Goal: Find specific page/section: Find specific page/section

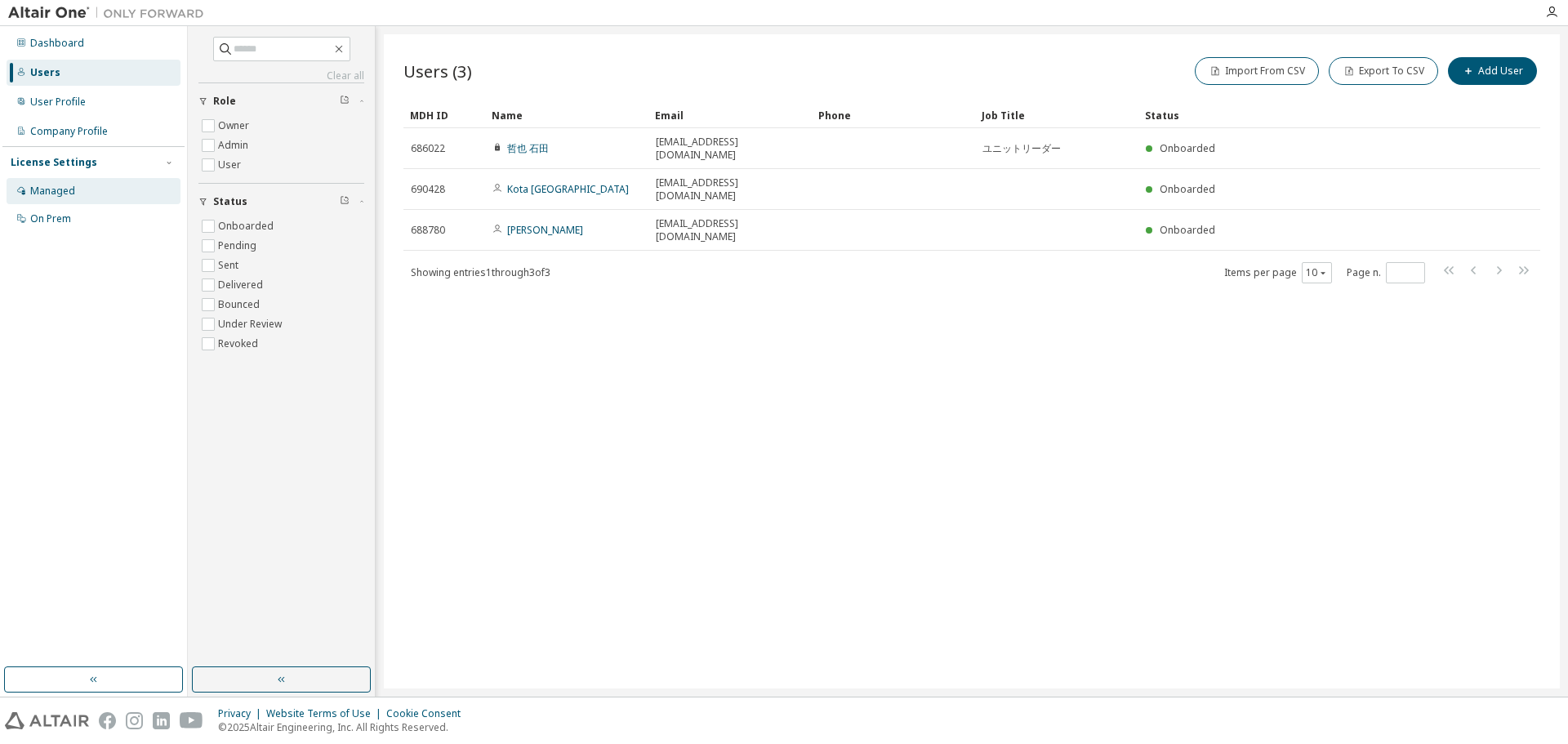
click at [55, 191] on div "Managed" at bounding box center [52, 191] width 45 height 13
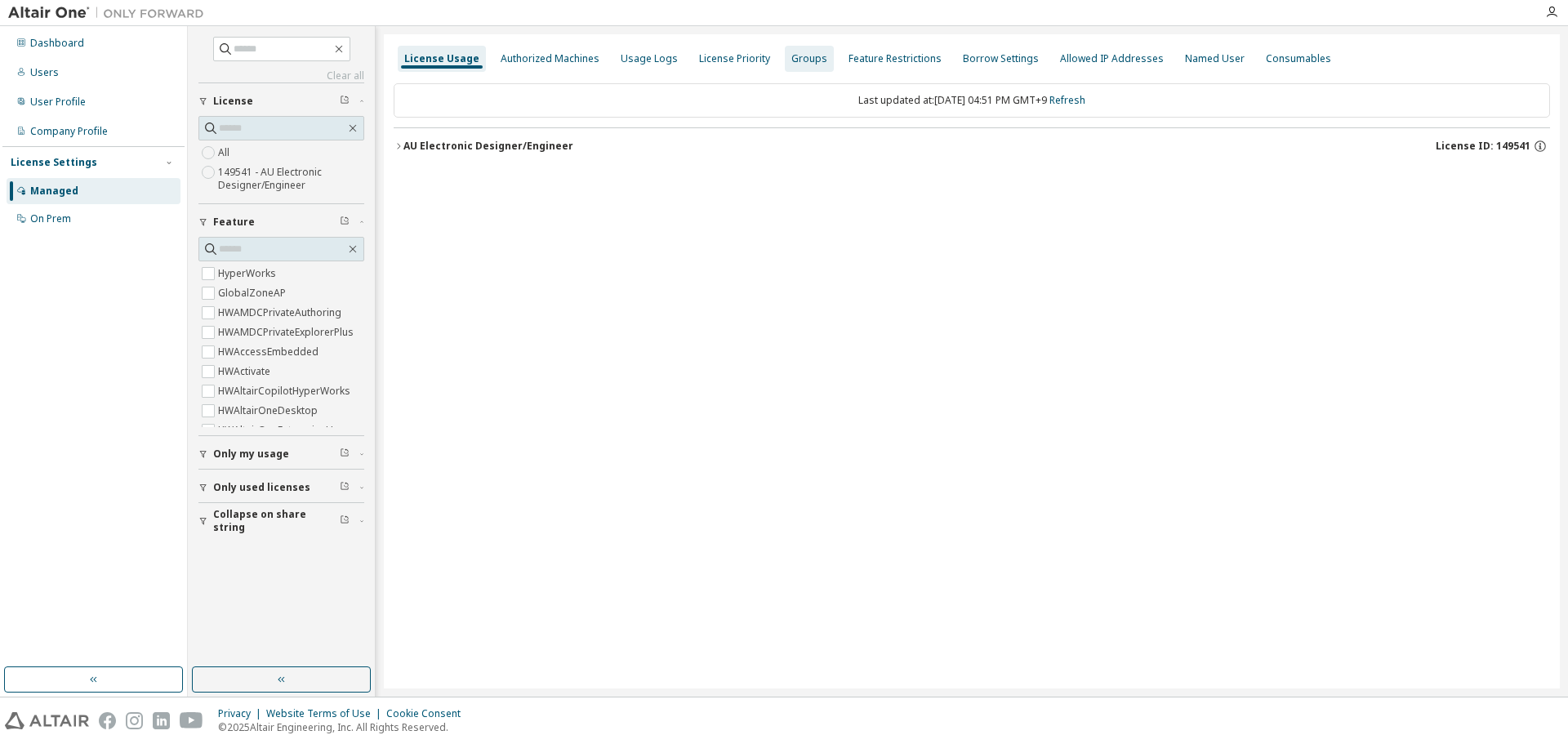
click at [804, 62] on div "Groups" at bounding box center [808, 59] width 36 height 13
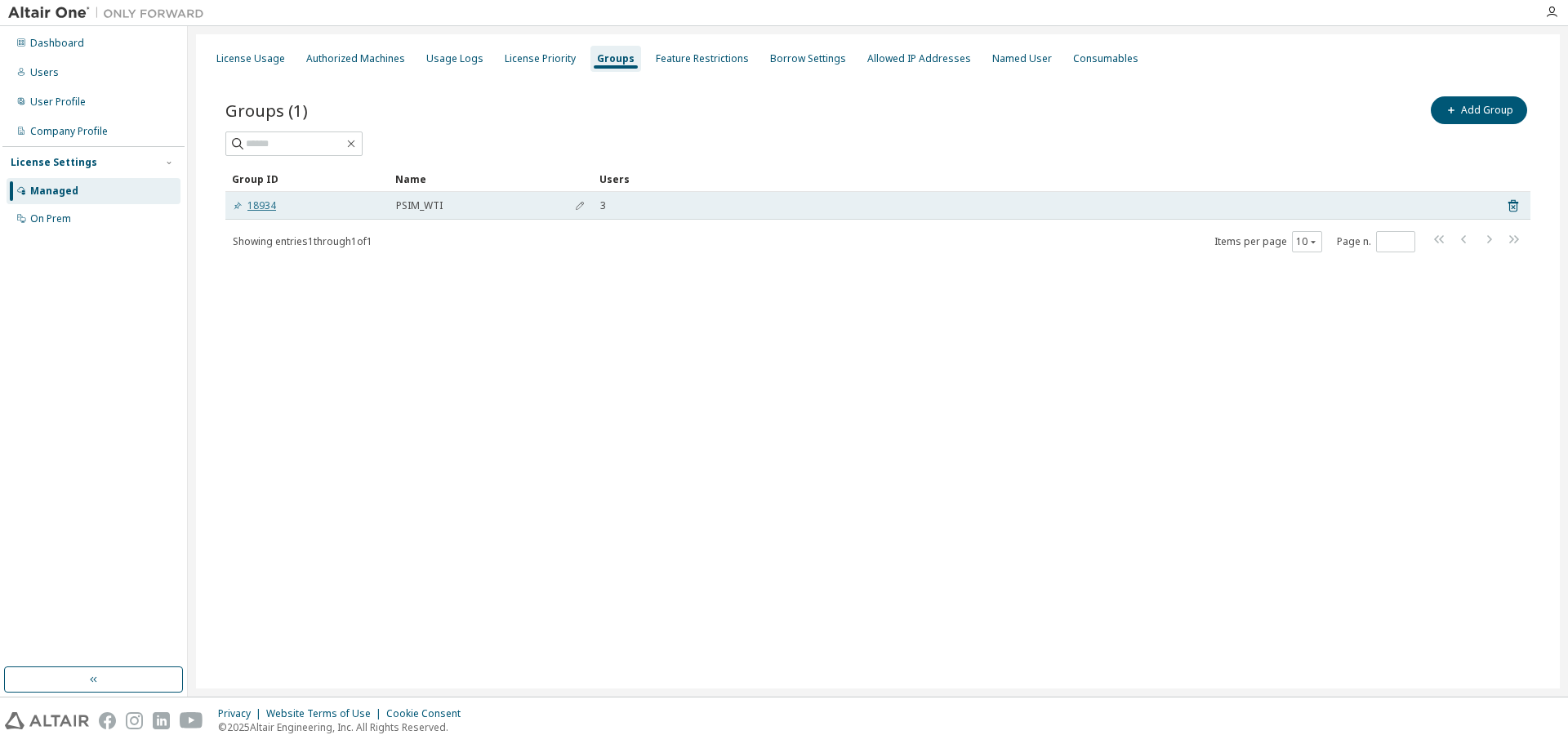
click at [276, 203] on link "18934" at bounding box center [253, 206] width 43 height 13
